Goal: Task Accomplishment & Management: Use online tool/utility

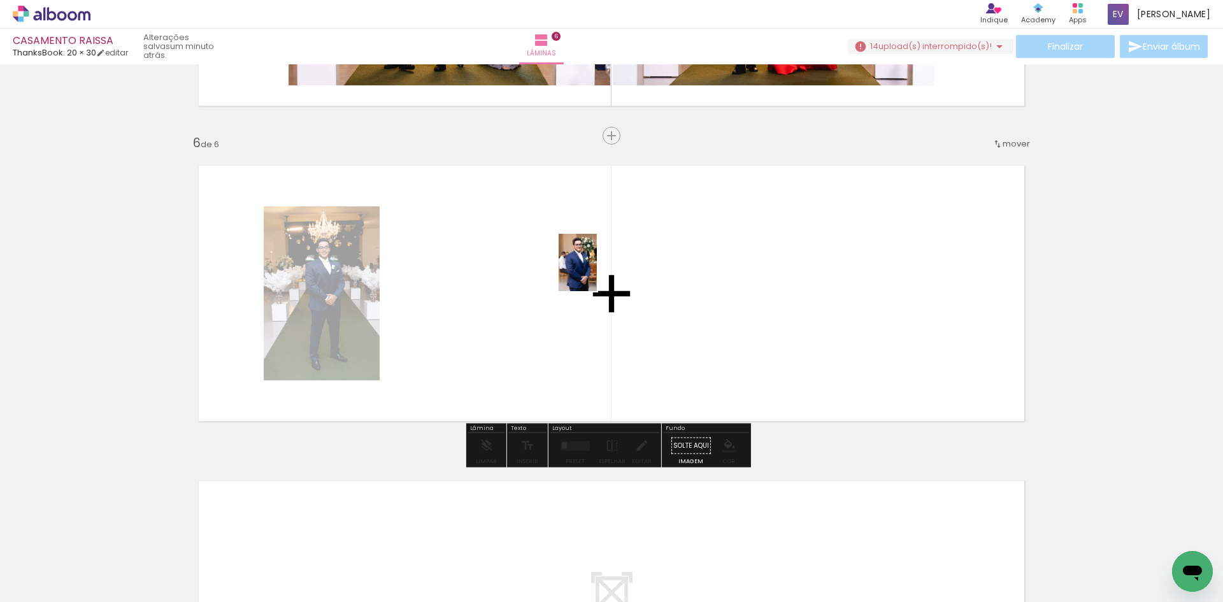
drag, startPoint x: 207, startPoint y: 577, endPoint x: 597, endPoint y: 272, distance: 494.9
click at [597, 272] on quentale-workspace at bounding box center [611, 301] width 1223 height 602
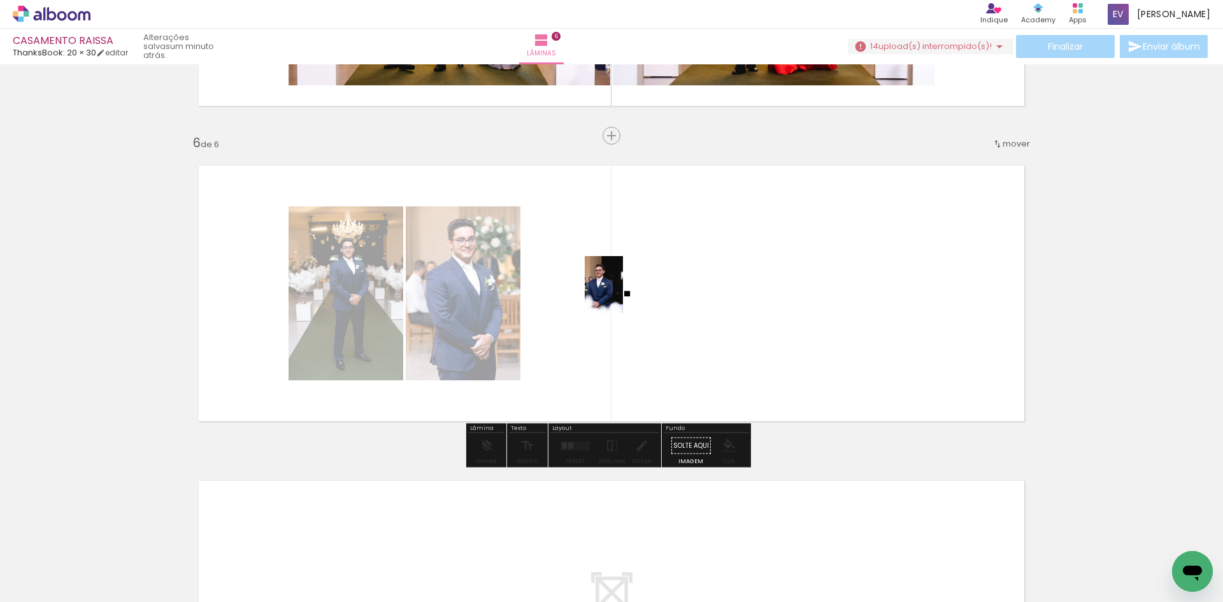
drag, startPoint x: 416, startPoint y: 576, endPoint x: 623, endPoint y: 295, distance: 348.5
click at [623, 295] on quentale-workspace at bounding box center [611, 301] width 1223 height 602
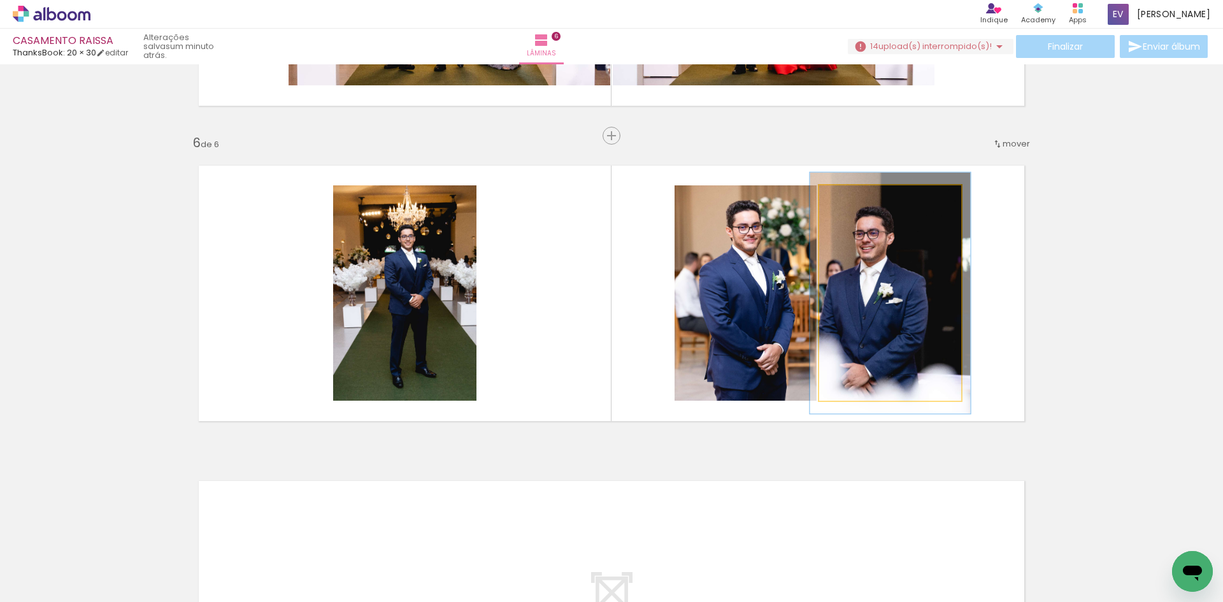
type paper-slider "112"
click at [852, 195] on div at bounding box center [854, 199] width 20 height 20
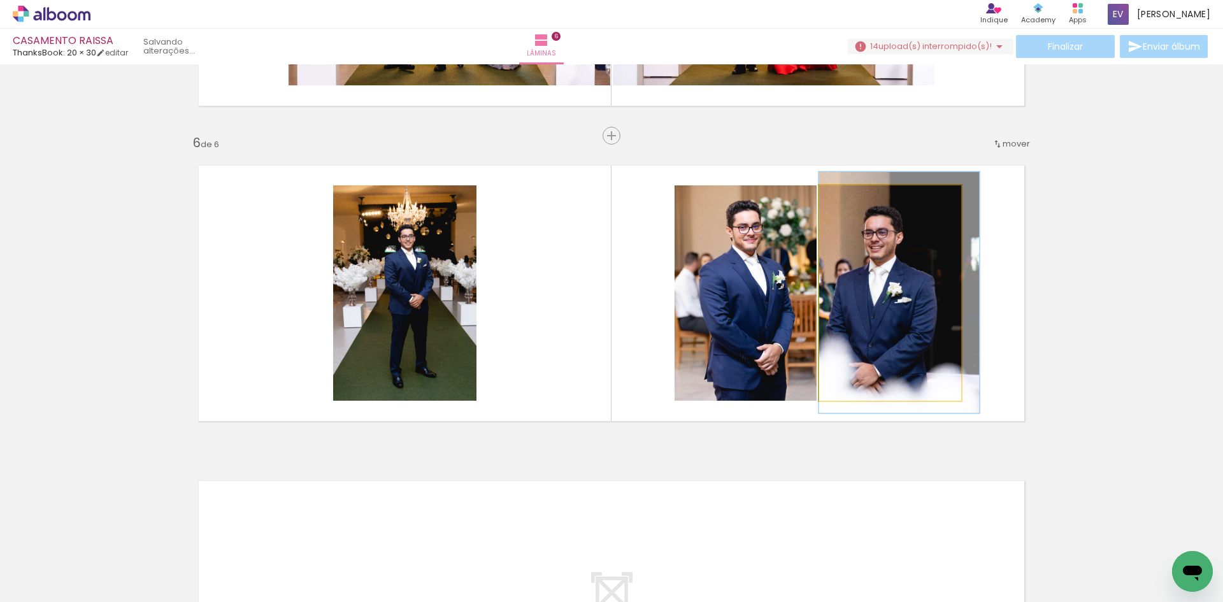
drag, startPoint x: 886, startPoint y: 320, endPoint x: 906, endPoint y: 319, distance: 19.8
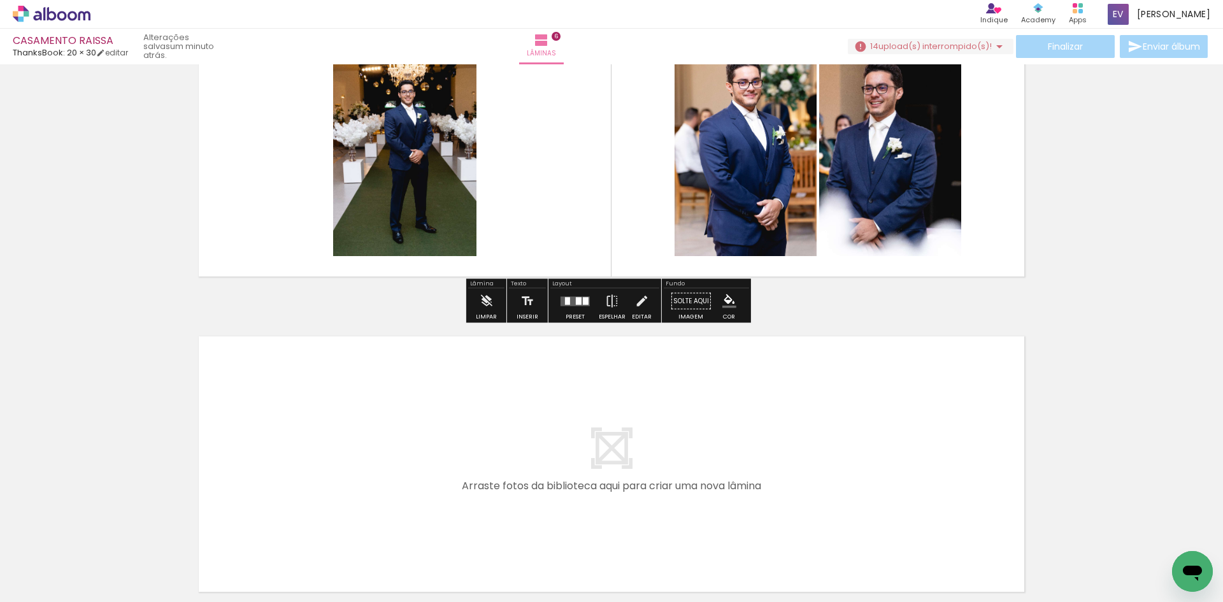
scroll to position [1712, 0]
